Goal: Navigation & Orientation: Find specific page/section

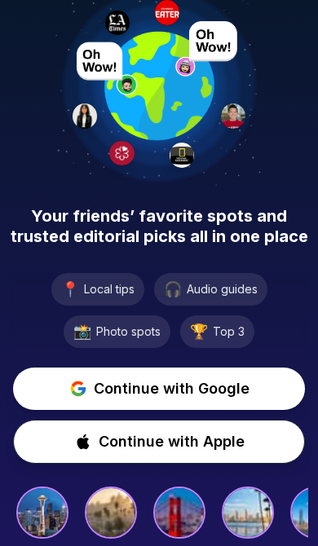
scroll to position [21, 0]
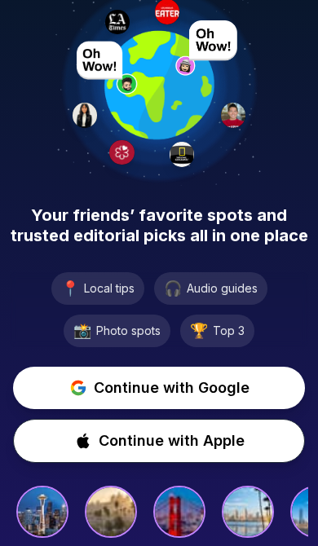
click at [191, 397] on span "Continue with Google" at bounding box center [172, 388] width 156 height 23
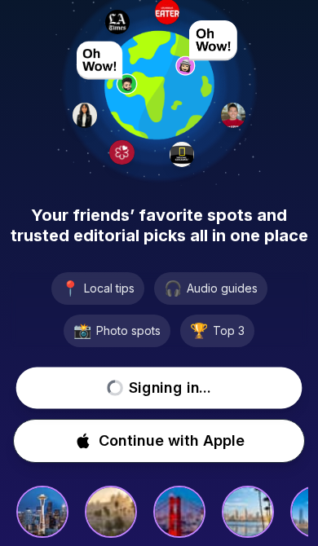
scroll to position [0, 0]
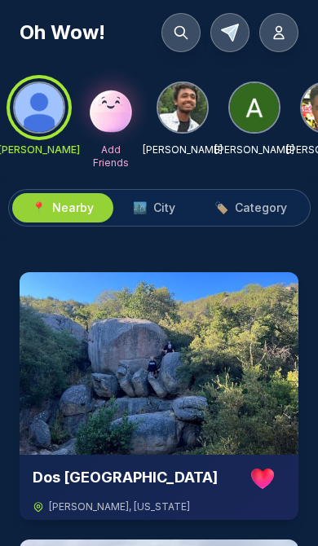
click at [166, 215] on span "City" at bounding box center [164, 208] width 22 height 16
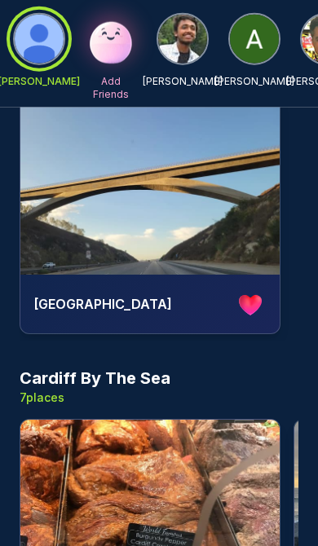
scroll to position [1194, 0]
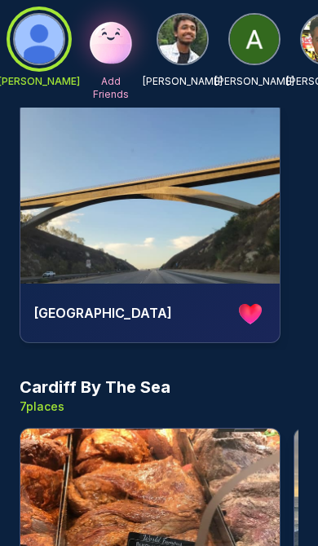
click at [134, 376] on h3 "Cardiff By The Sea" at bounding box center [95, 387] width 151 height 23
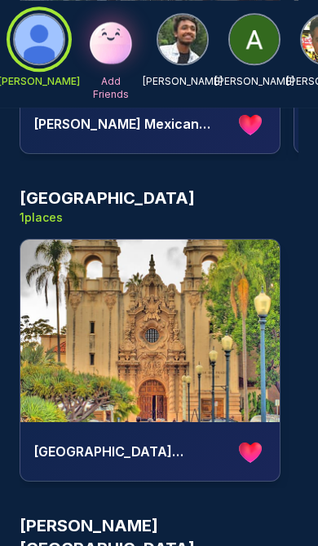
scroll to position [0, 0]
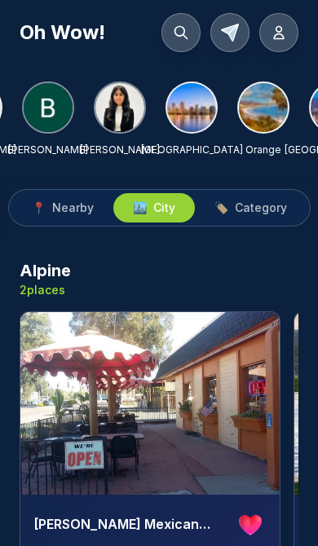
click at [185, 117] on img at bounding box center [191, 107] width 49 height 49
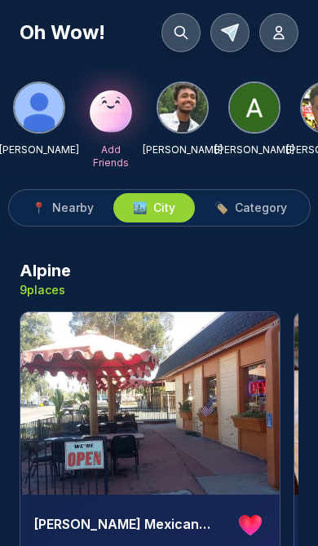
click at [110, 118] on img at bounding box center [111, 108] width 52 height 52
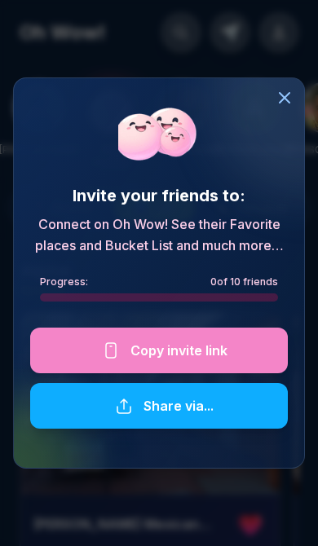
click at [186, 345] on div at bounding box center [159, 351] width 258 height 46
click at [197, 349] on div at bounding box center [159, 351] width 258 height 46
click at [276, 98] on icon at bounding box center [285, 98] width 20 height 20
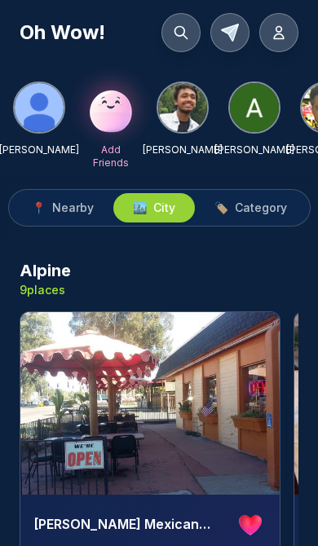
click at [29, 1] on div "Oh Wow!" at bounding box center [159, 26] width 318 height 52
